Goal: Find contact information

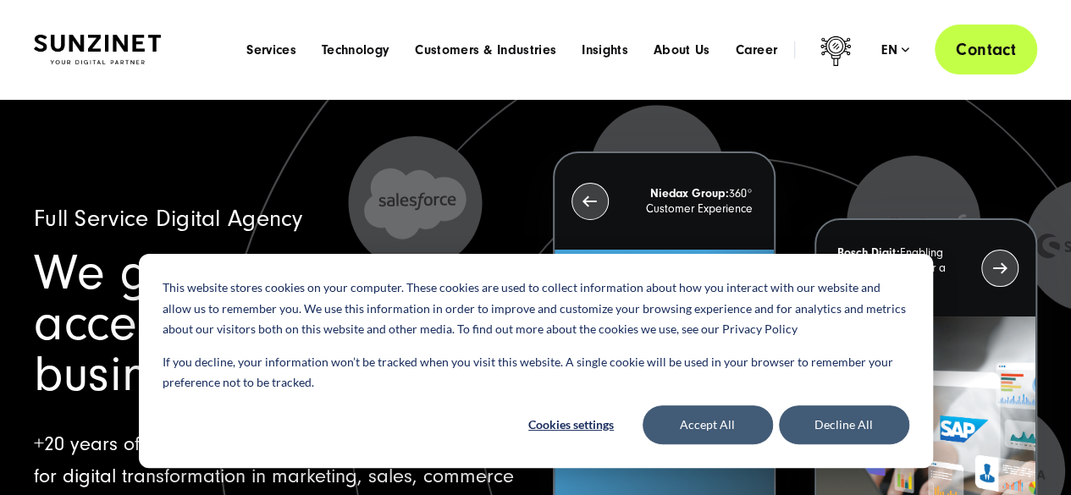
click at [998, 39] on link "Contact" at bounding box center [986, 50] width 102 height 50
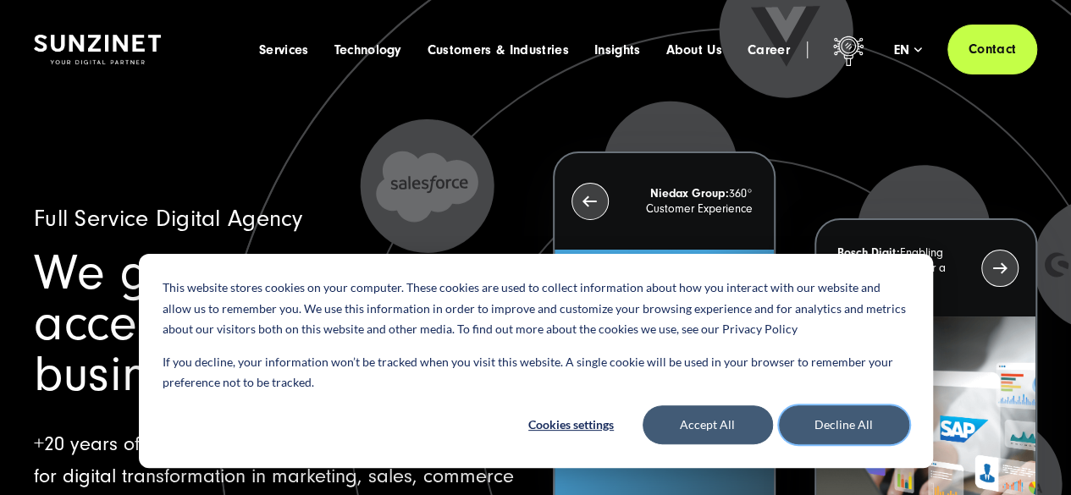
click at [828, 433] on button "Decline All" at bounding box center [844, 425] width 130 height 39
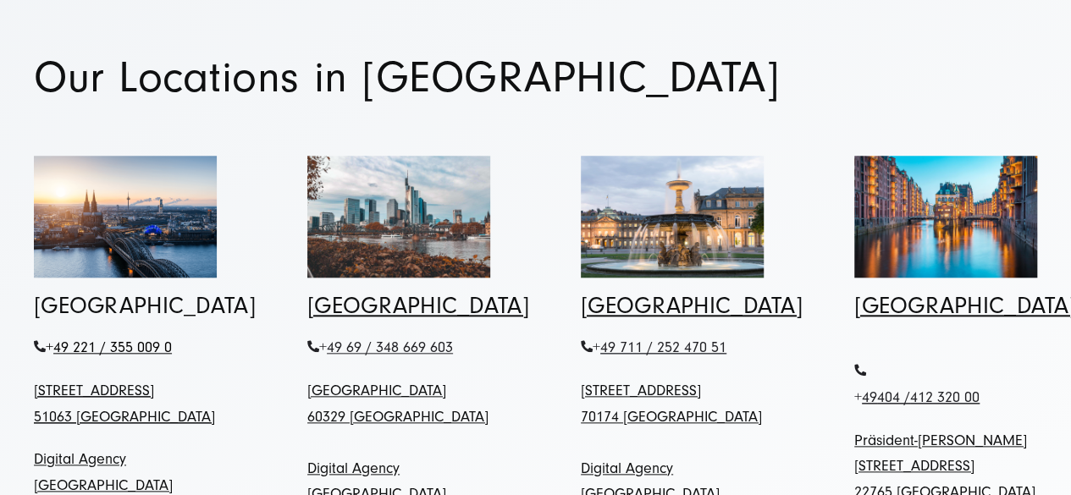
scroll to position [762, 0]
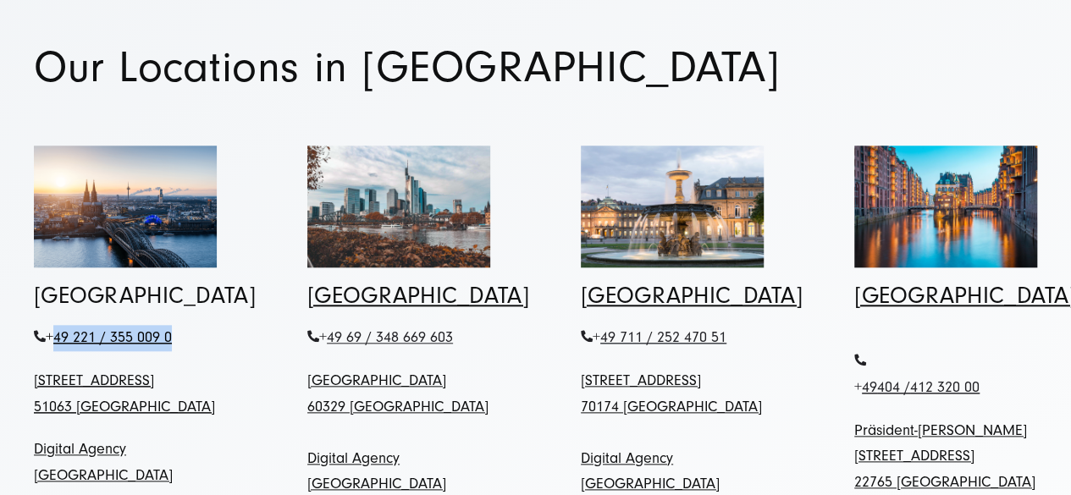
drag, startPoint x: 180, startPoint y: 269, endPoint x: 56, endPoint y: 275, distance: 124.6
click at [56, 325] on p "+ 49 221 / 355 009 0" at bounding box center [125, 338] width 183 height 26
copy span "49 221 / 355 009 0"
